Goal: Transaction & Acquisition: Download file/media

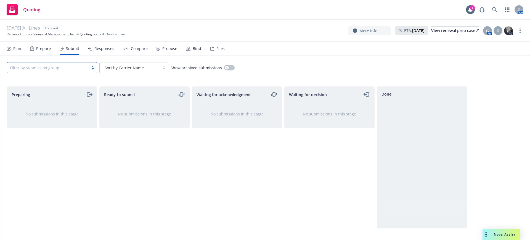
scroll to position [558, 0]
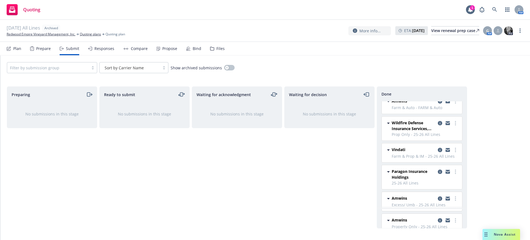
click at [216, 47] on div "Files" at bounding box center [220, 48] width 8 height 4
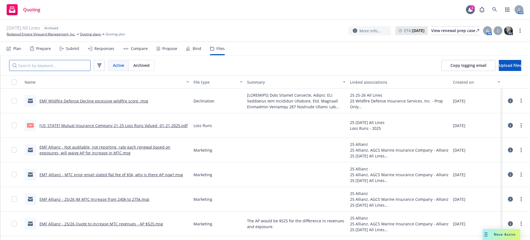
click at [58, 63] on input "Search by keyword..." at bounding box center [49, 65] width 81 height 11
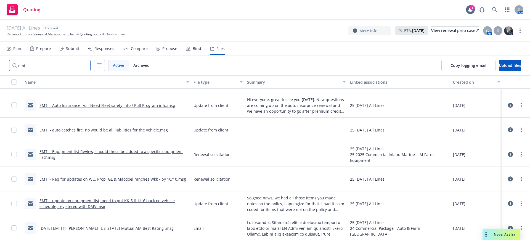
scroll to position [239, 0]
type input "emti"
click at [83, 177] on link "EMTI - Req for updates on WC, Prop, GL & Macdoel ranches Wkbk by 10/10.msg" at bounding box center [112, 178] width 146 height 5
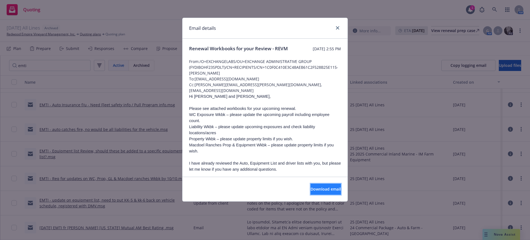
click at [311, 188] on span "Download email" at bounding box center [325, 188] width 30 height 5
click at [338, 26] on icon "close" at bounding box center [337, 27] width 3 height 3
